Goal: Task Accomplishment & Management: Use online tool/utility

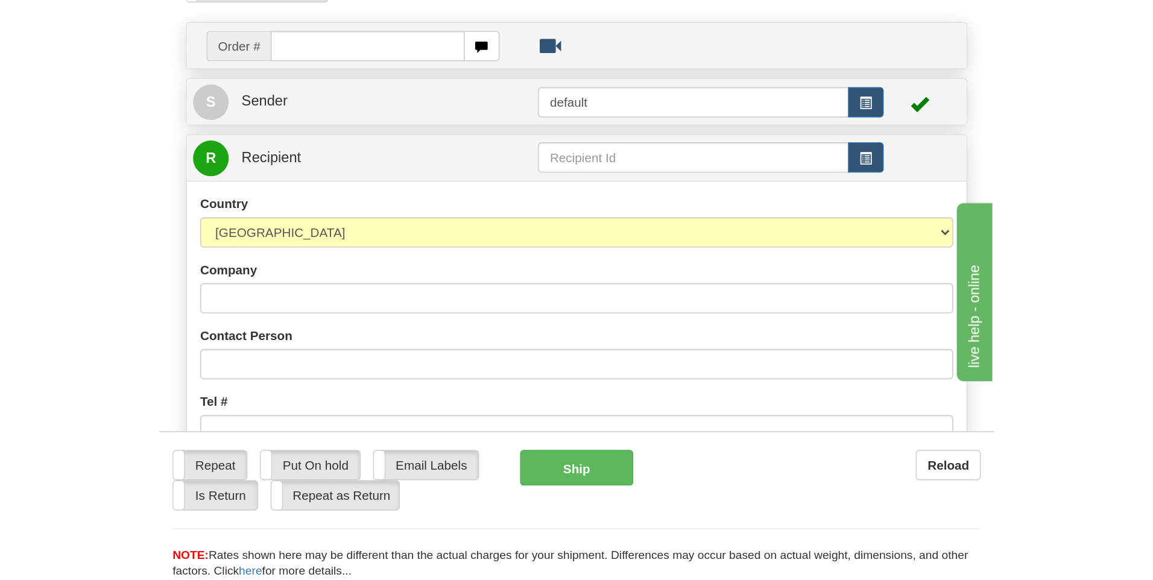
scroll to position [121, 0]
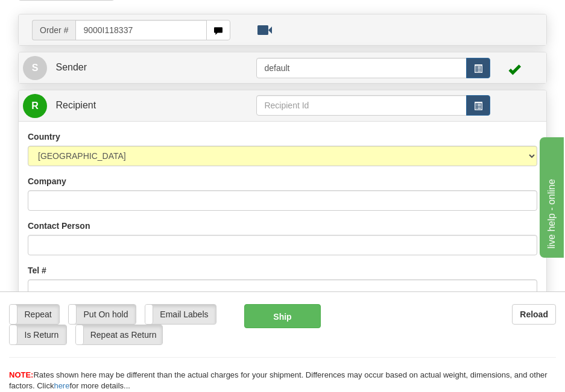
type input "9000I118337"
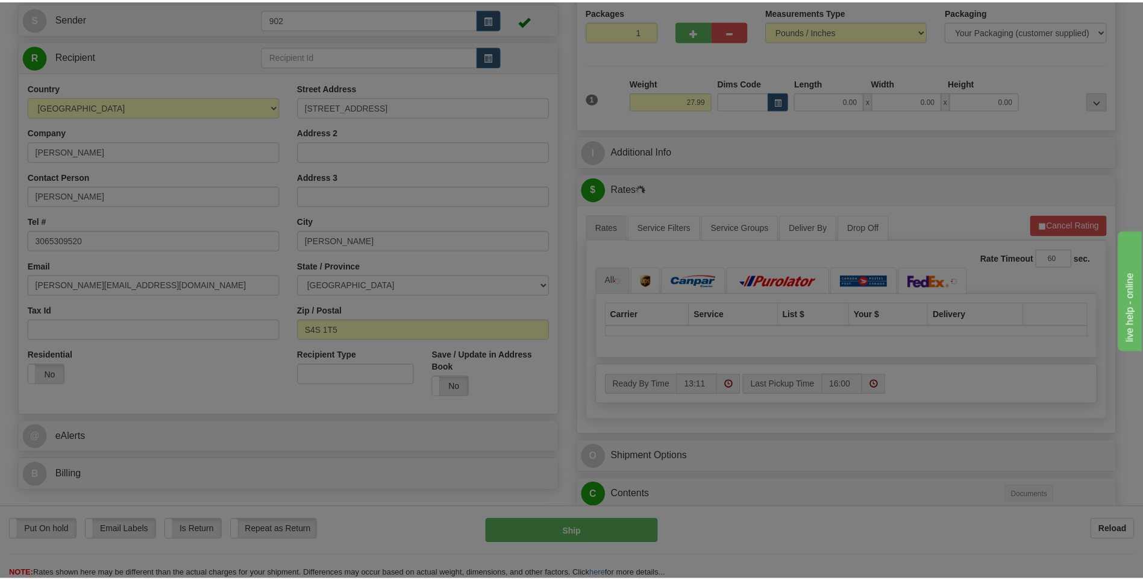
scroll to position [0, 0]
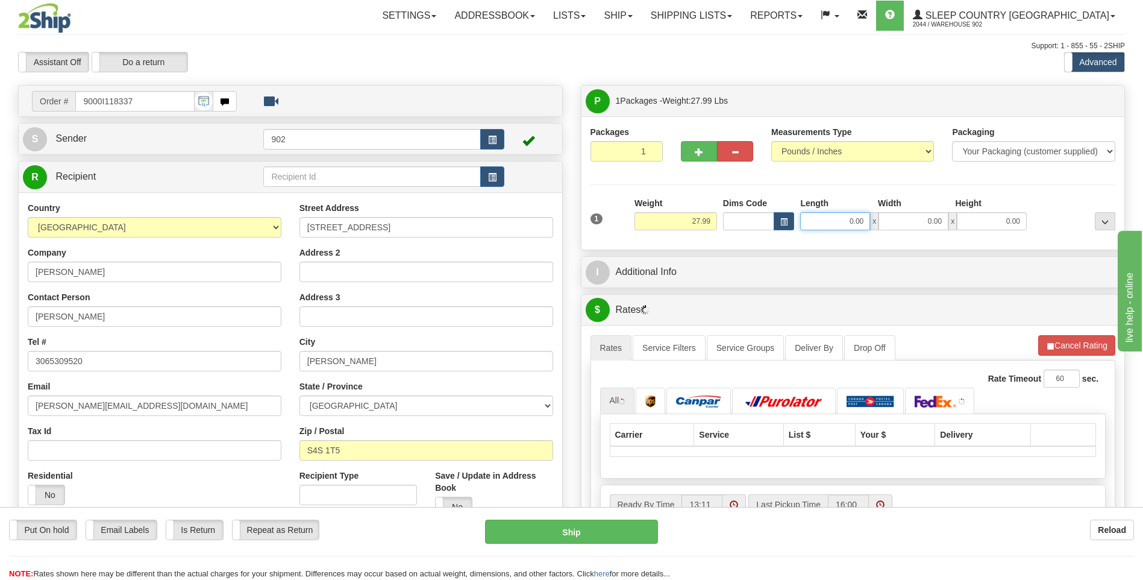
click at [845, 218] on input "0.00" at bounding box center [836, 221] width 70 height 18
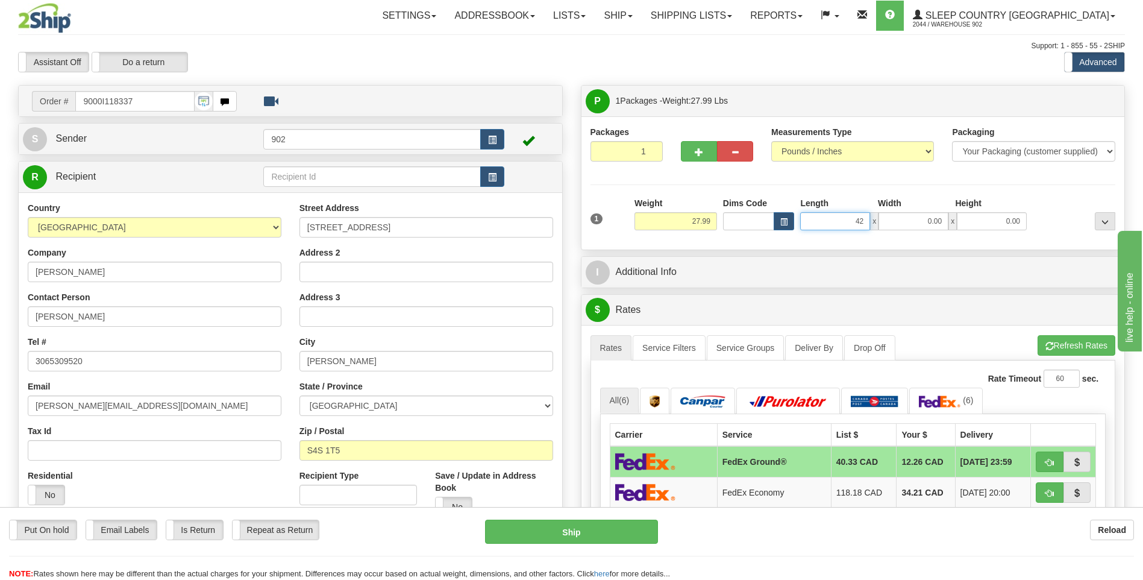
type input "42.00"
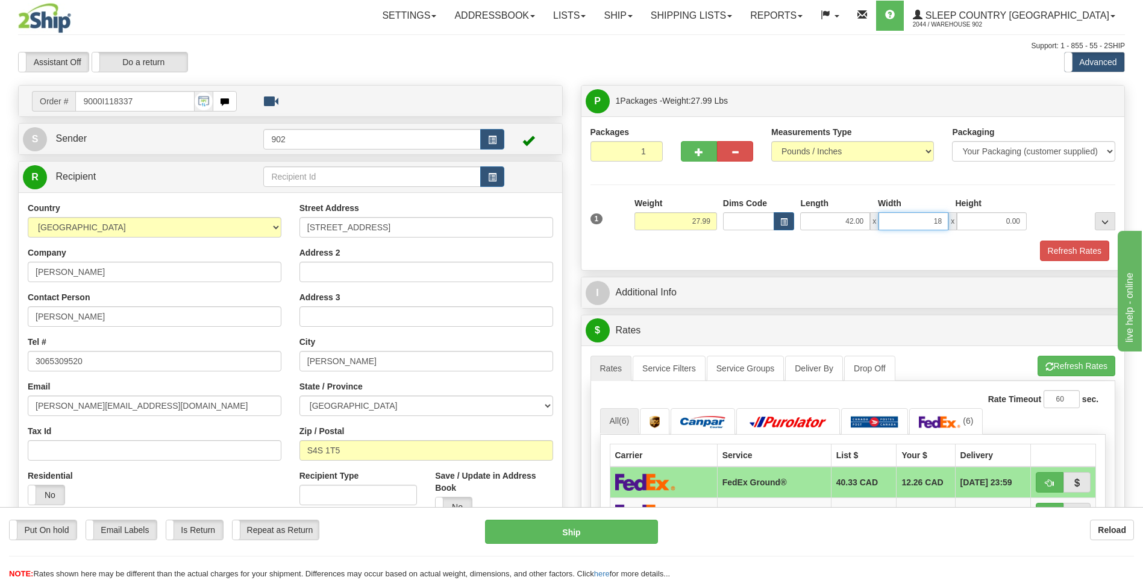
type input "18.00"
click at [1057, 248] on button "Refresh Rates" at bounding box center [1074, 251] width 69 height 20
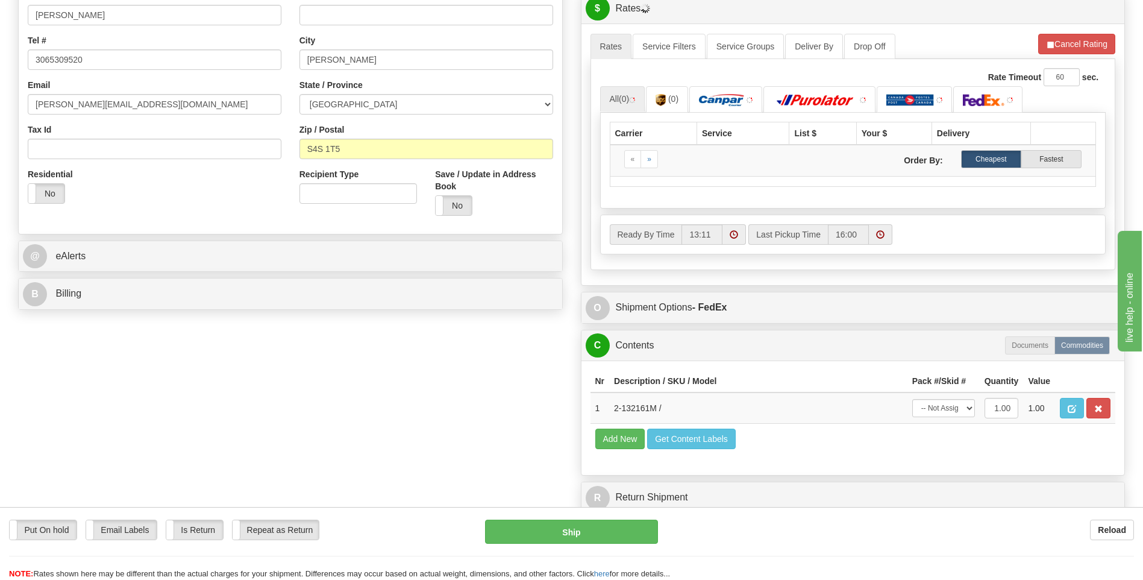
scroll to position [362, 0]
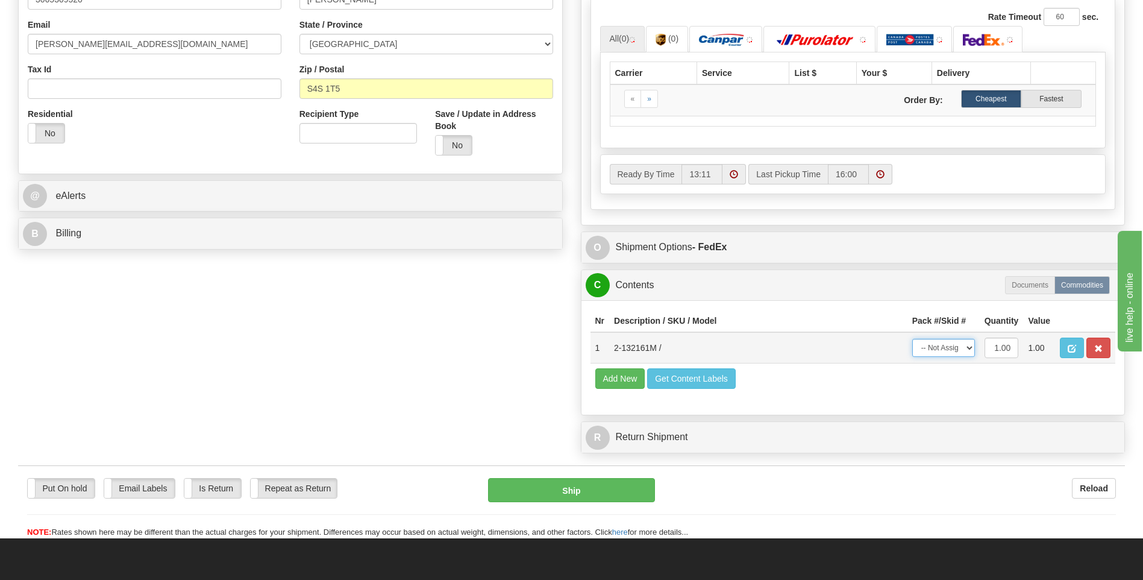
click at [940, 353] on select "-- Not Assigned -- Package 1" at bounding box center [944, 348] width 63 height 18
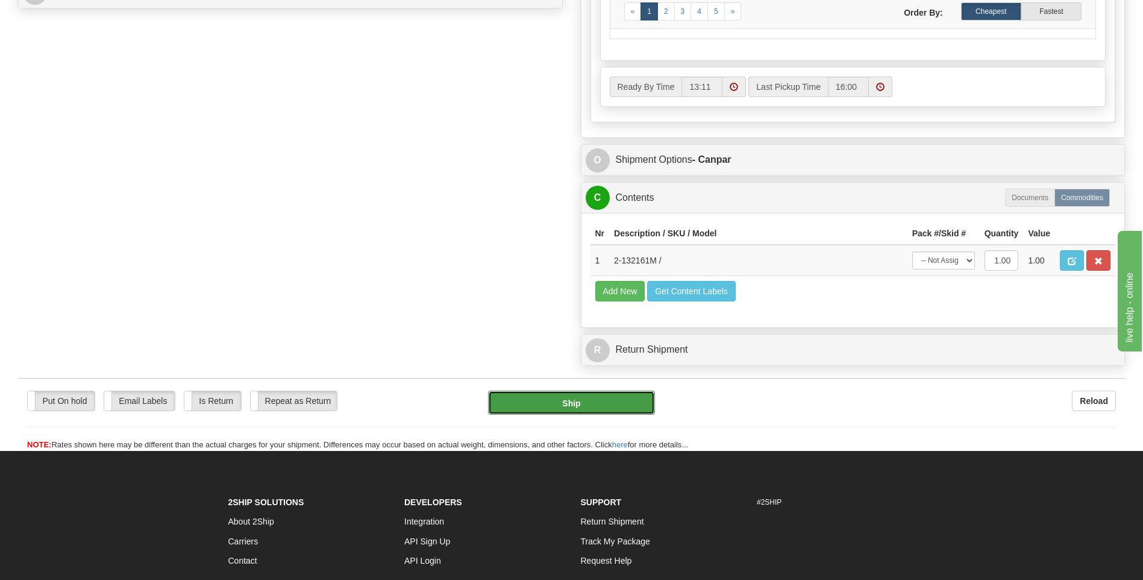
click at [606, 411] on button "Ship" at bounding box center [571, 403] width 166 height 24
type input "1"
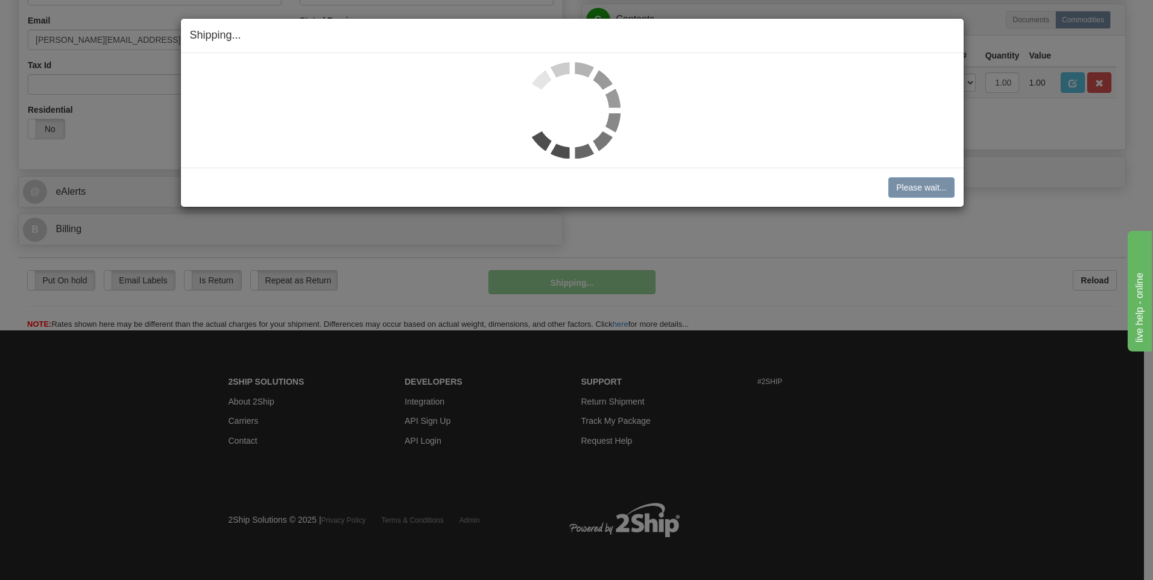
scroll to position [366, 0]
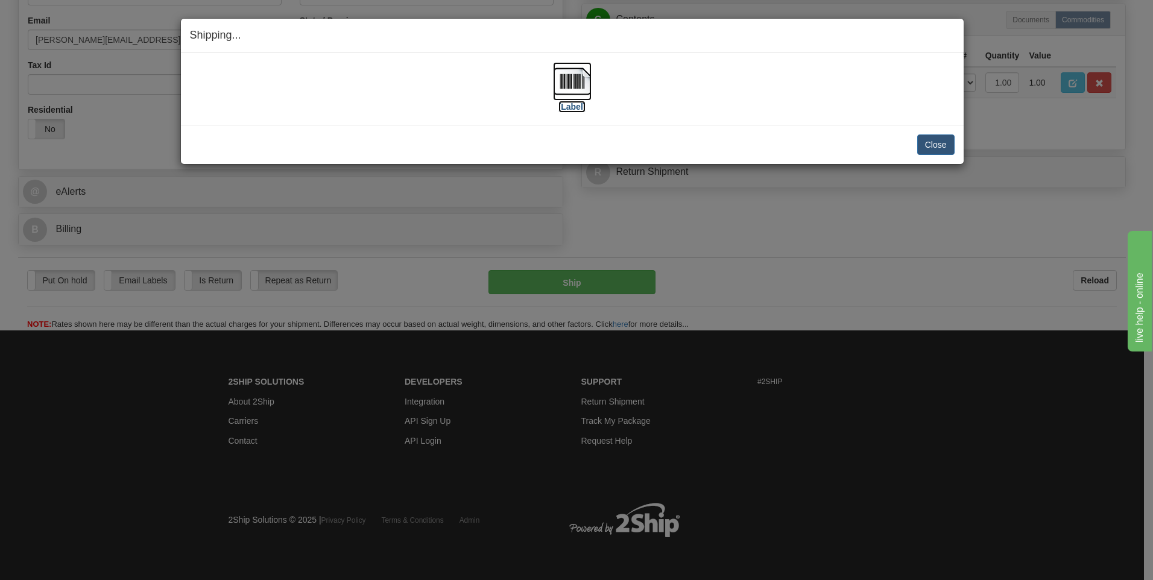
click at [580, 85] on img at bounding box center [572, 81] width 39 height 39
click at [934, 141] on button "Close" at bounding box center [935, 144] width 37 height 20
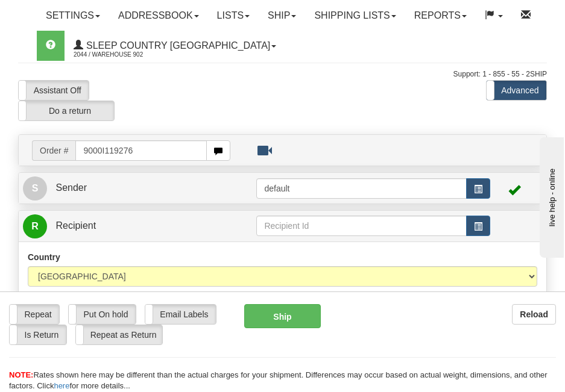
type input "9000I119276"
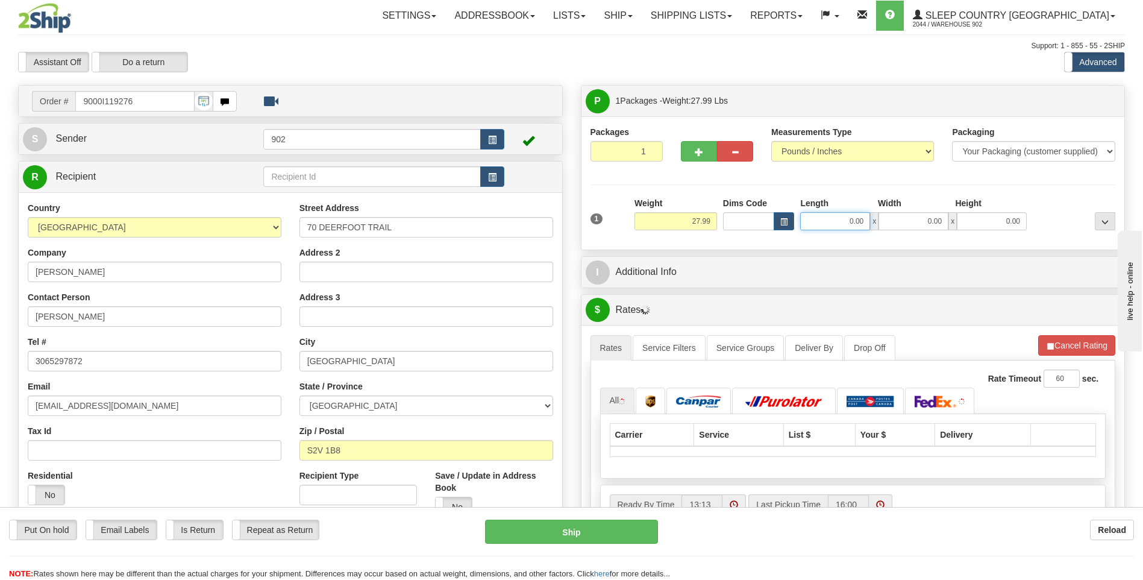
click at [843, 224] on input "0.00" at bounding box center [836, 221] width 70 height 18
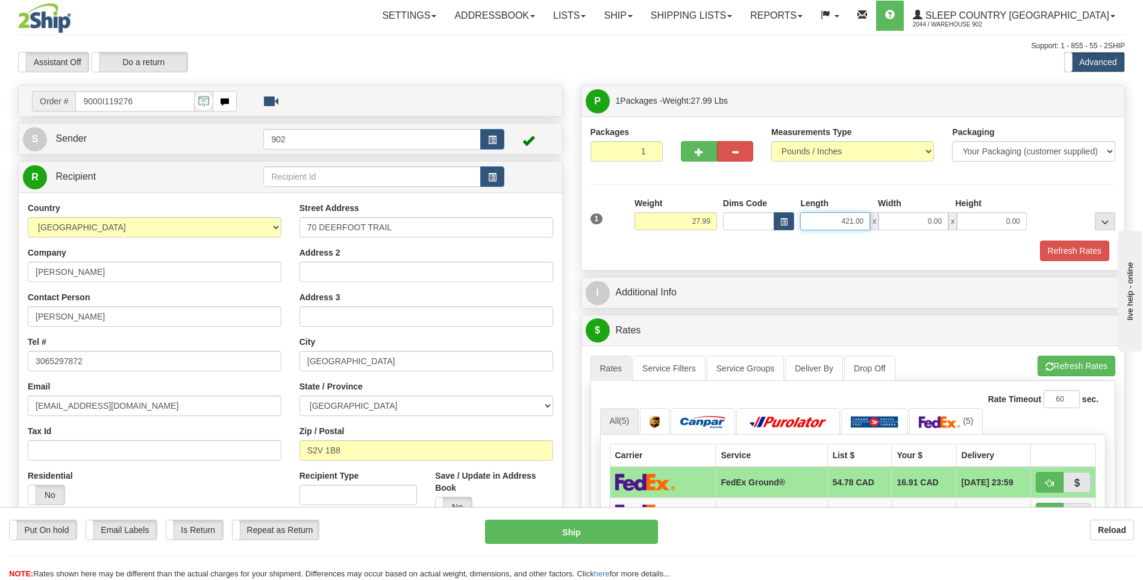
click at [855, 216] on input "421.00" at bounding box center [836, 221] width 70 height 18
type input "42.00"
type input "18.00"
click at [1071, 256] on button "Refresh Rates" at bounding box center [1074, 251] width 69 height 20
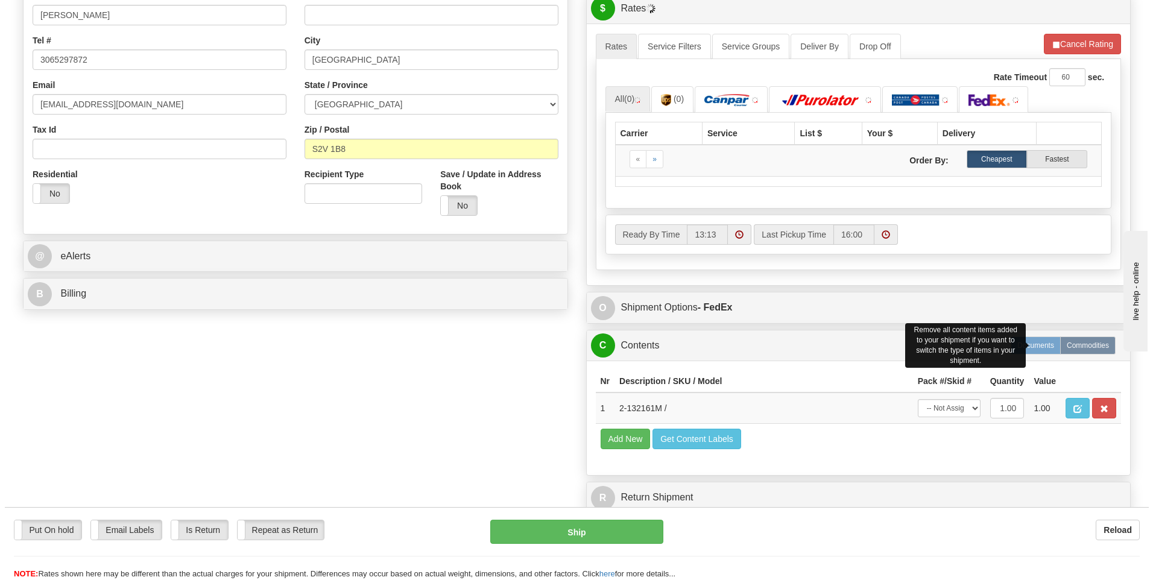
scroll to position [564, 0]
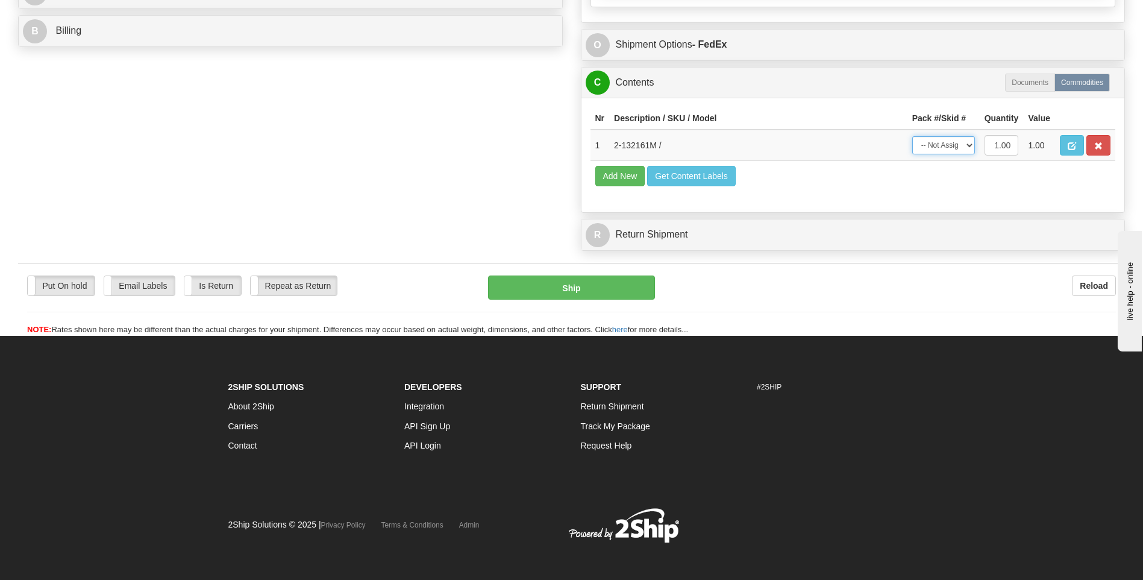
click at [958, 154] on select "-- Not Assigned -- Package 1" at bounding box center [944, 145] width 63 height 18
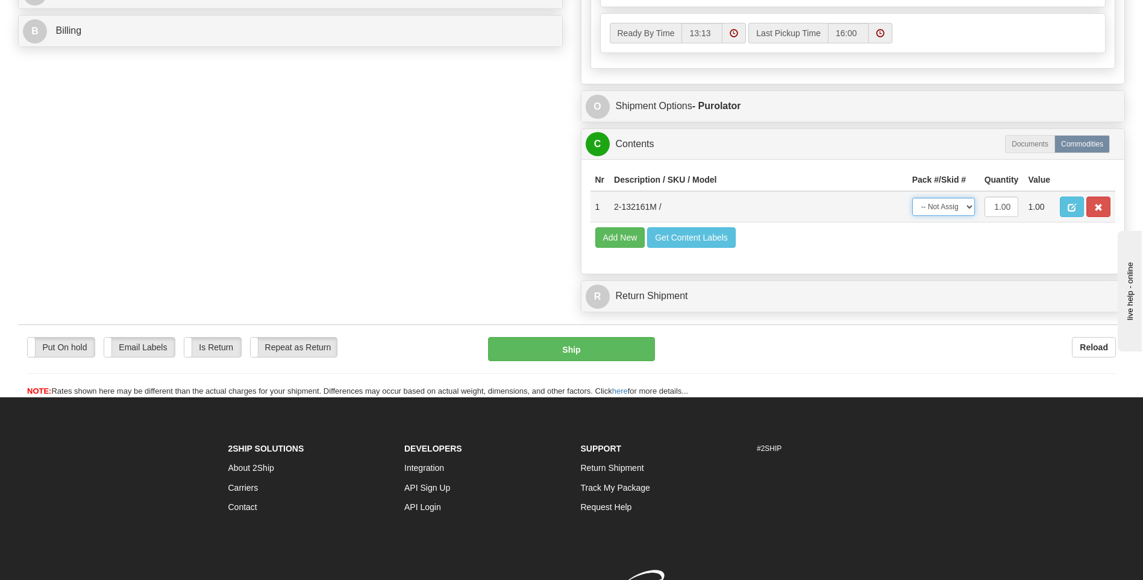
select select "0"
click at [913, 198] on select "-- Not Assigned -- Package 1" at bounding box center [944, 207] width 63 height 18
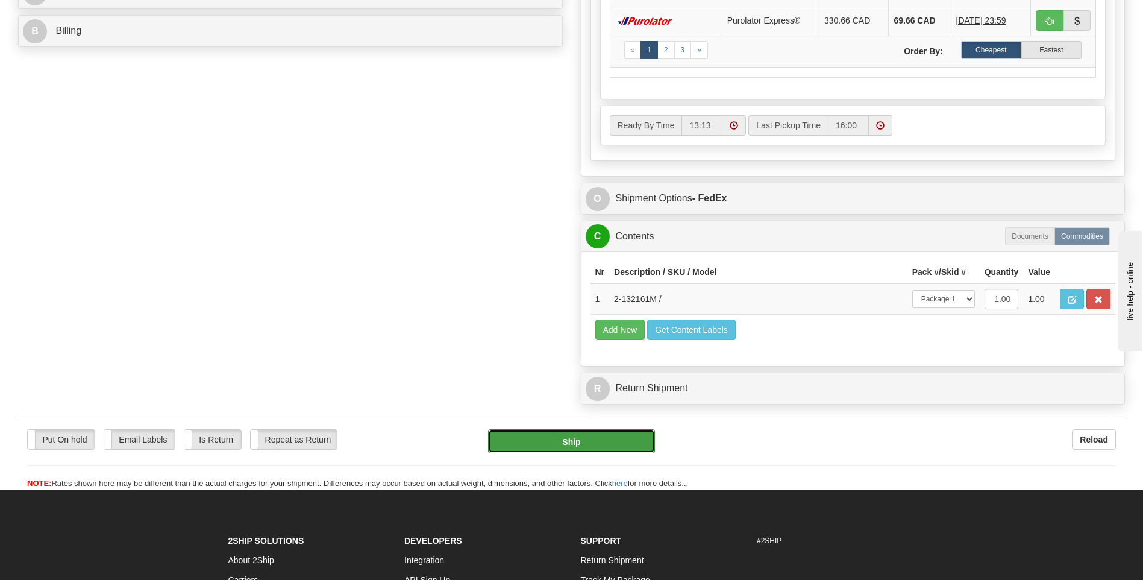
click at [622, 450] on button "Ship" at bounding box center [571, 441] width 166 height 24
type input "92"
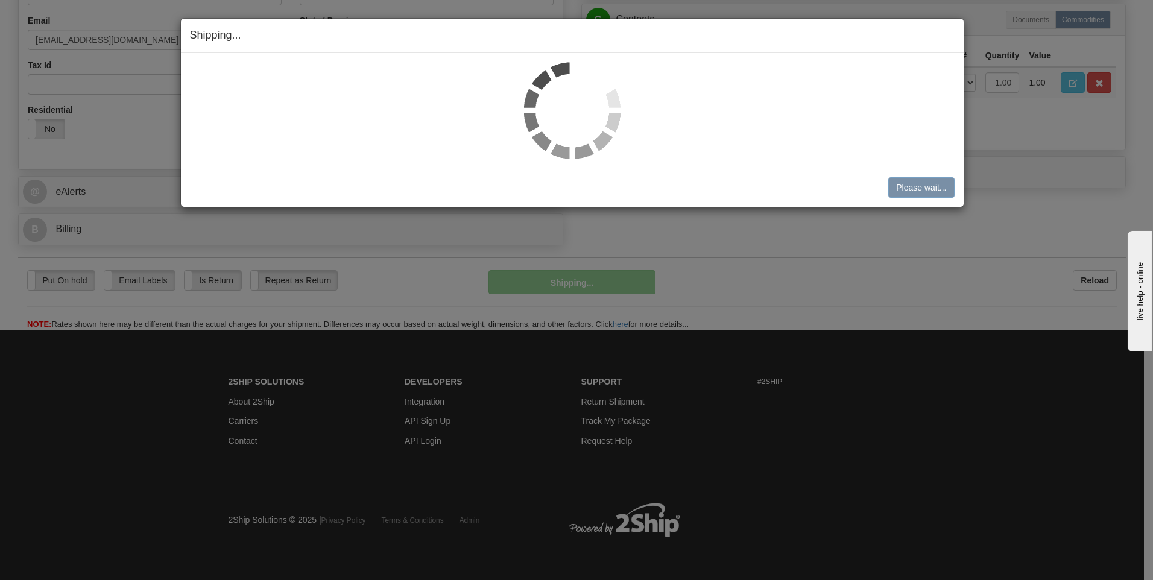
scroll to position [366, 0]
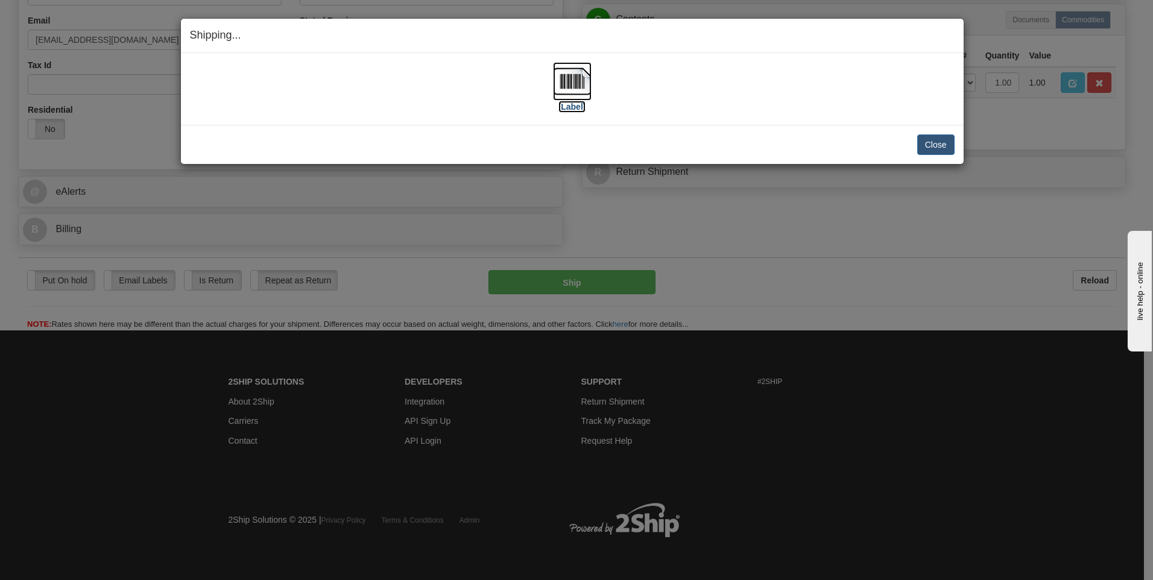
click at [576, 90] on img at bounding box center [572, 81] width 39 height 39
